Goal: Transaction & Acquisition: Purchase product/service

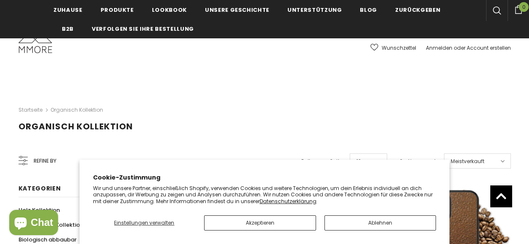
scroll to position [135, 0]
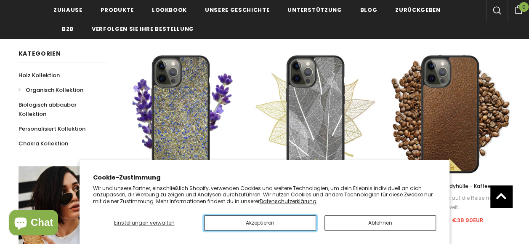
click at [298, 222] on button "Akzeptieren" at bounding box center [260, 222] width 112 height 15
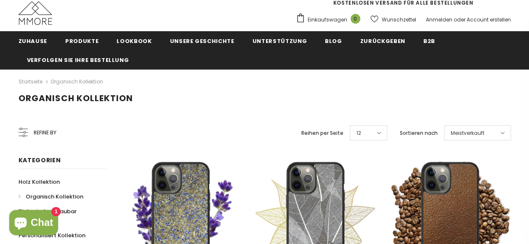
scroll to position [29, 0]
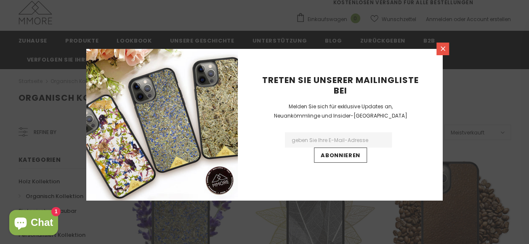
click at [442, 47] on icon at bounding box center [442, 48] width 7 height 7
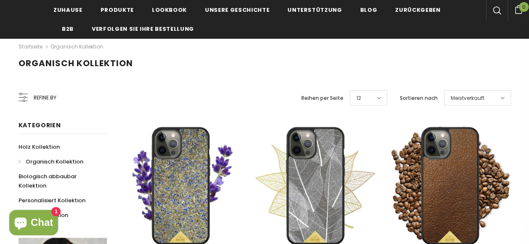
scroll to position [62, 0]
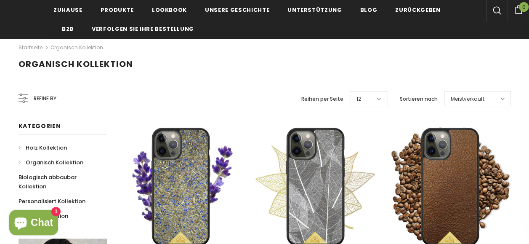
click at [34, 145] on span "Holz Kollektion" at bounding box center [46, 148] width 41 height 8
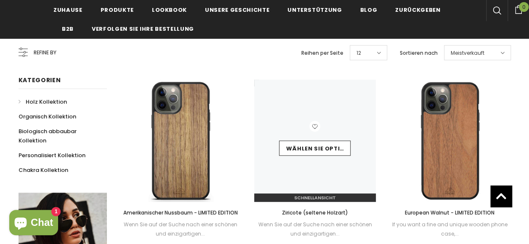
scroll to position [154, 0]
